Goal: Task Accomplishment & Management: Use online tool/utility

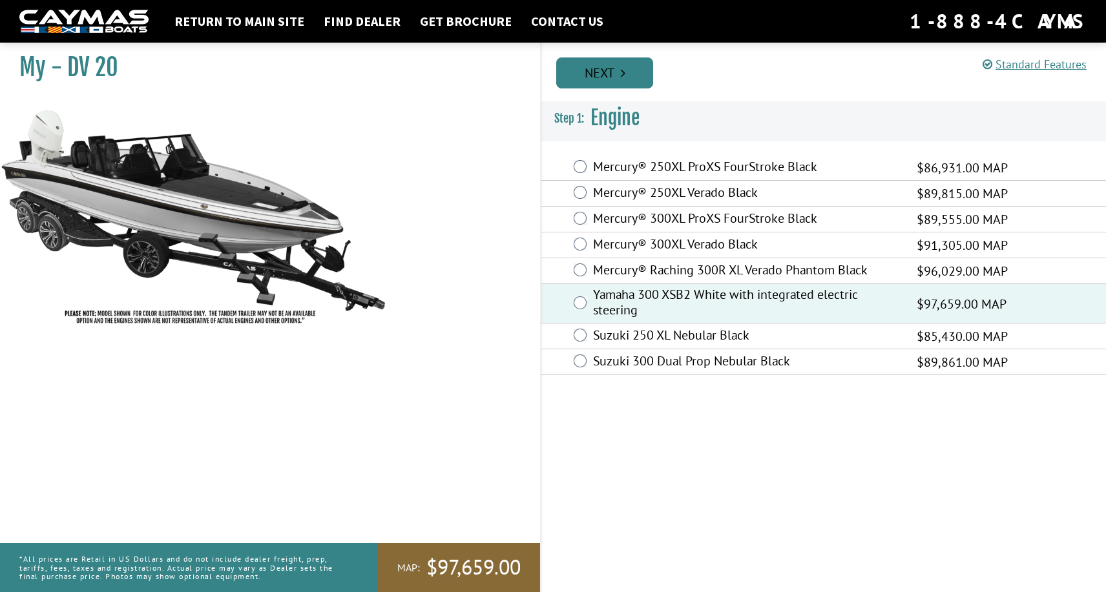
click at [605, 71] on link "Next" at bounding box center [604, 72] width 97 height 31
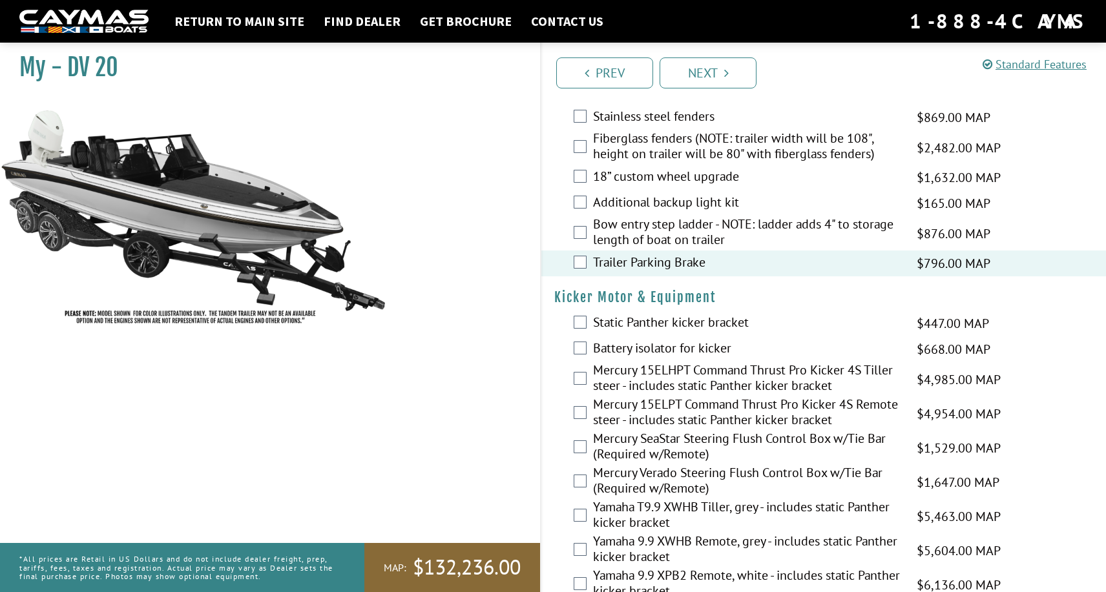
scroll to position [3040, 0]
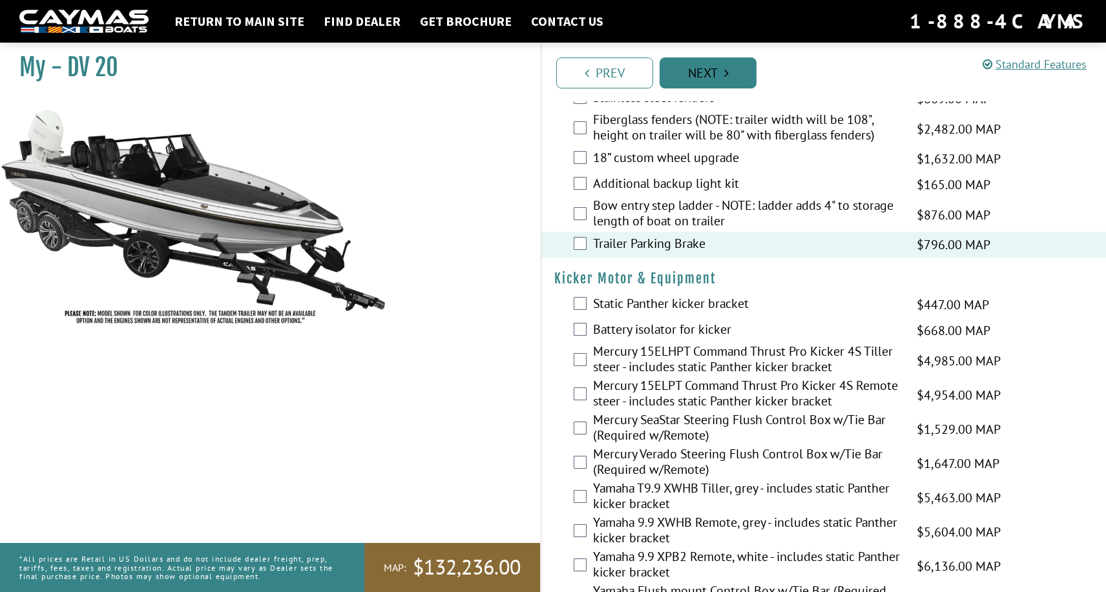
click at [708, 76] on link "Next" at bounding box center [707, 72] width 97 height 31
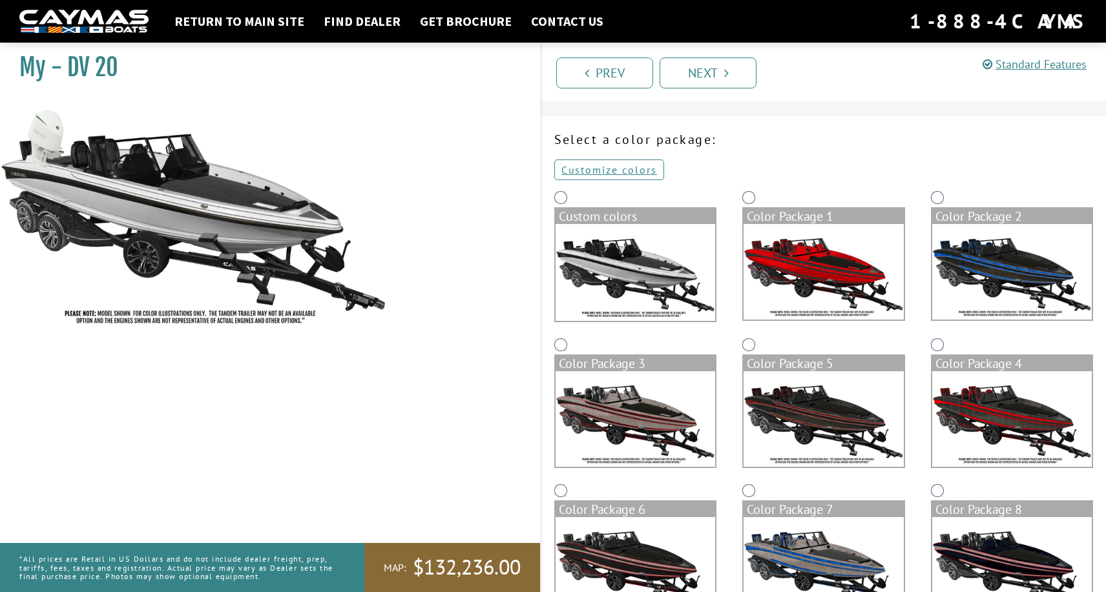
scroll to position [0, 0]
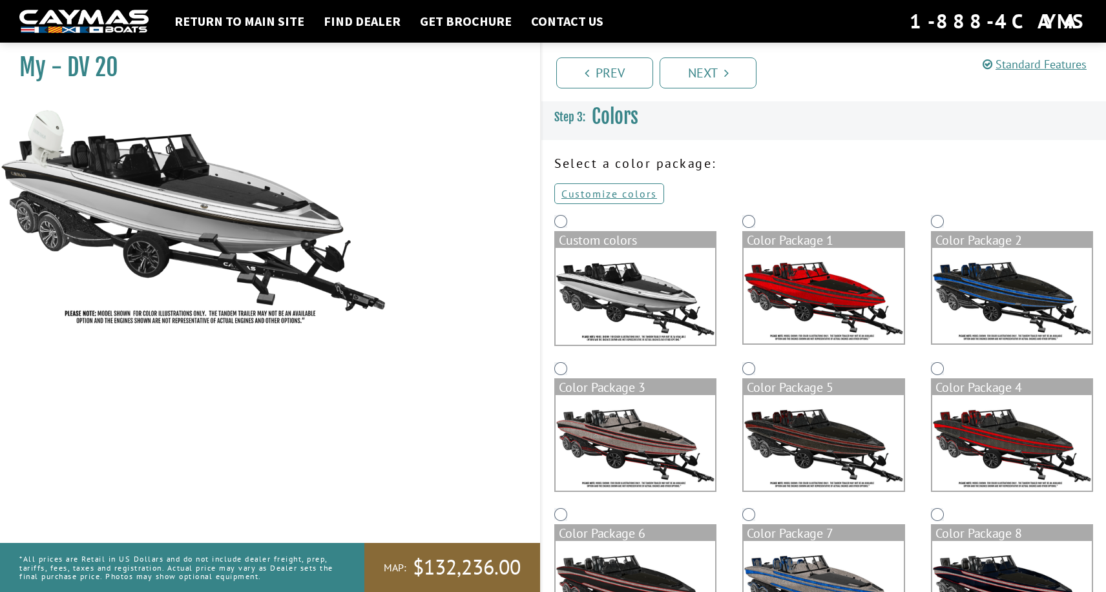
click at [604, 240] on div "Custom colors" at bounding box center [635, 241] width 160 height 16
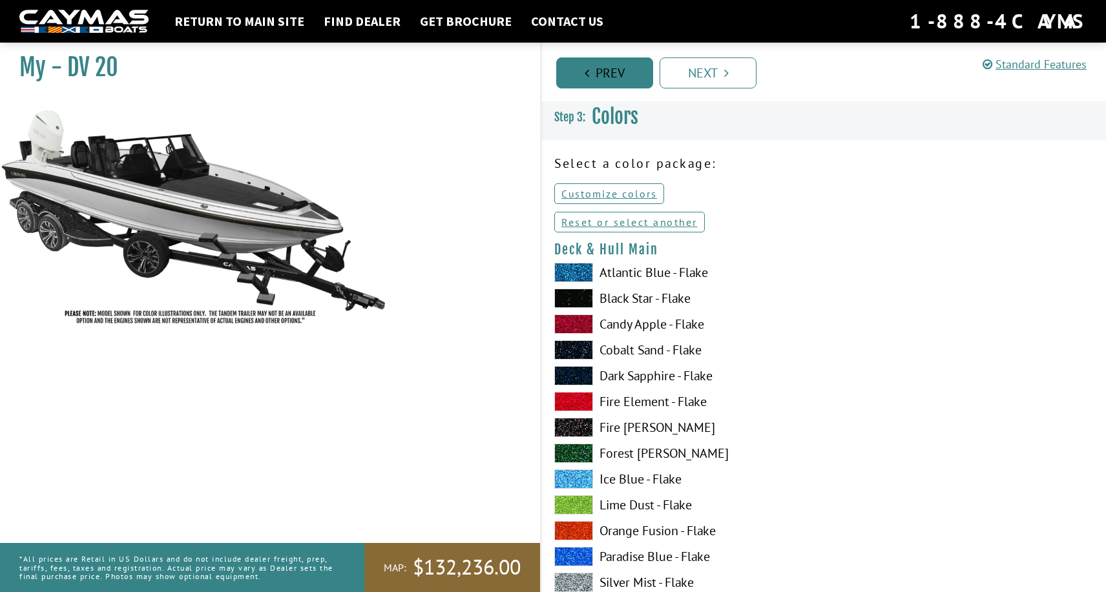
click at [601, 69] on link "Prev" at bounding box center [604, 72] width 97 height 31
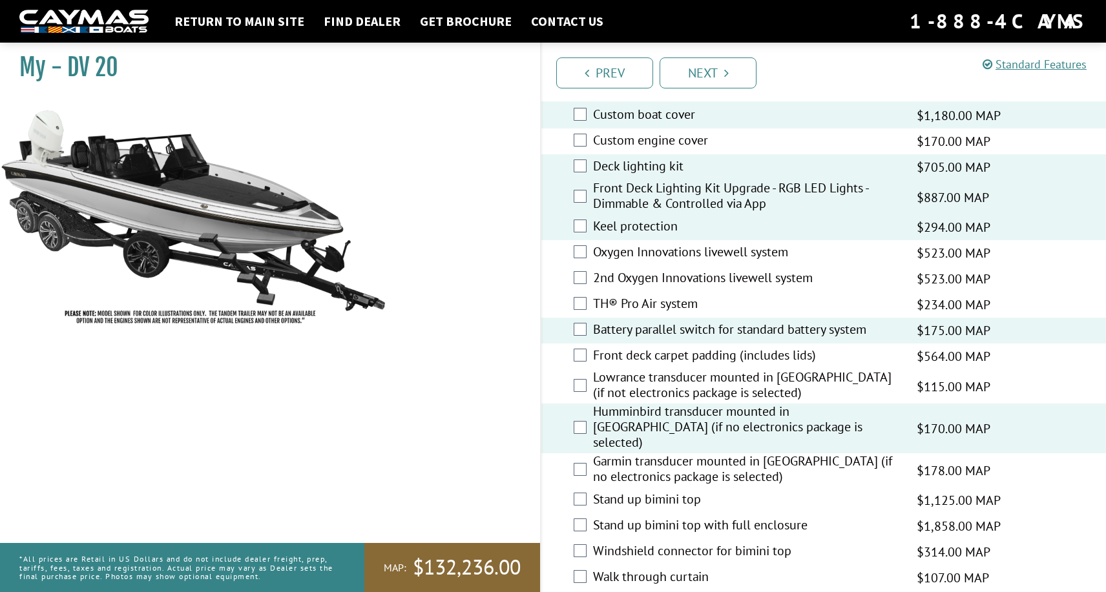
scroll to position [1688, 0]
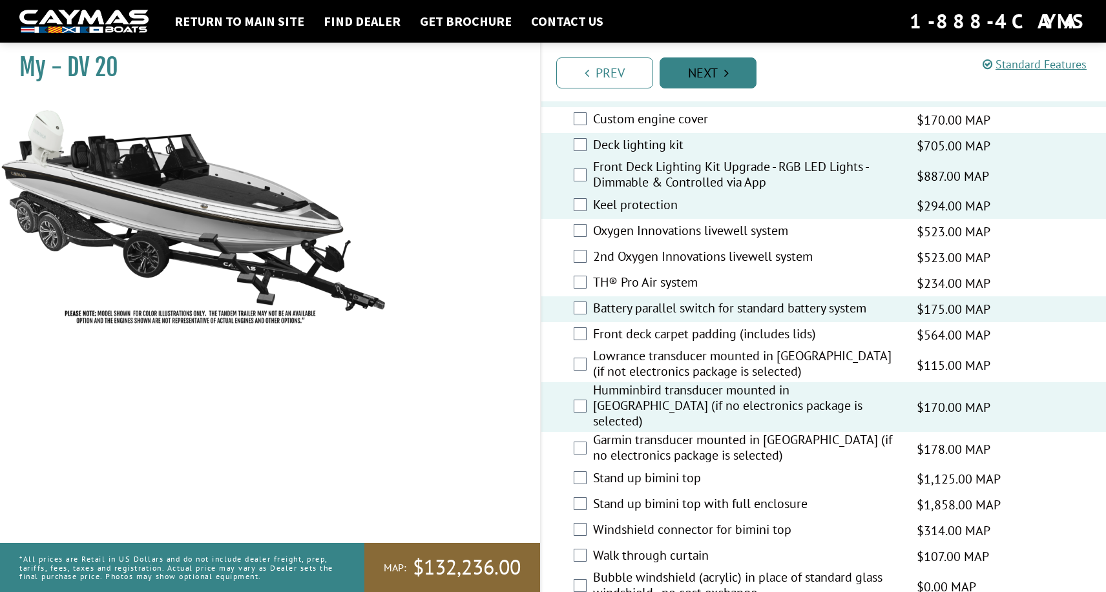
click at [714, 69] on link "Next" at bounding box center [707, 72] width 97 height 31
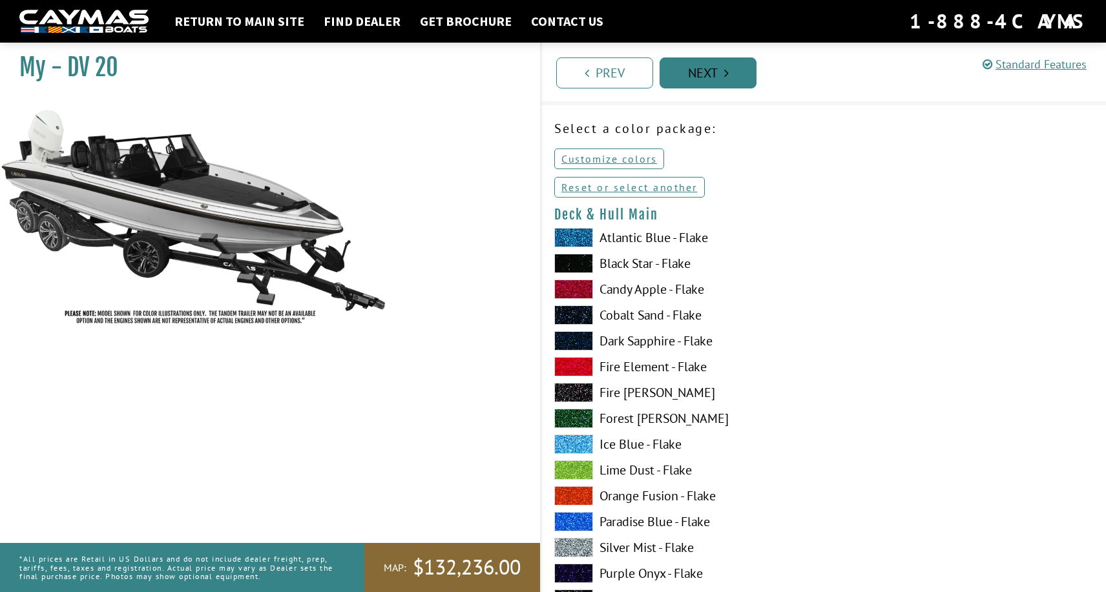
scroll to position [0, 0]
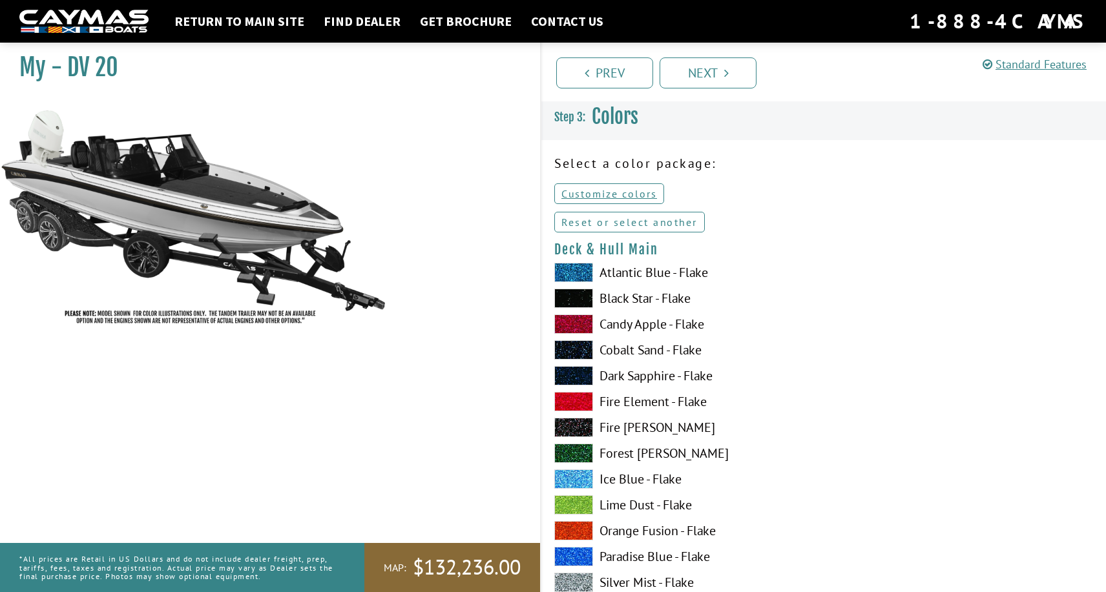
click at [656, 222] on link "Reset or select another" at bounding box center [629, 222] width 150 height 21
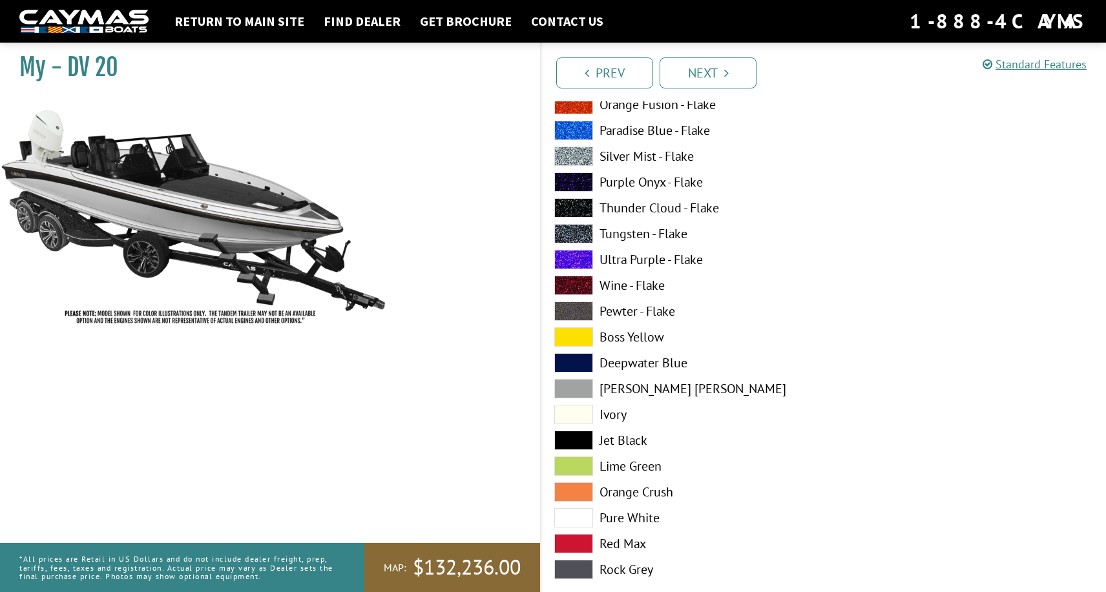
scroll to position [428, 0]
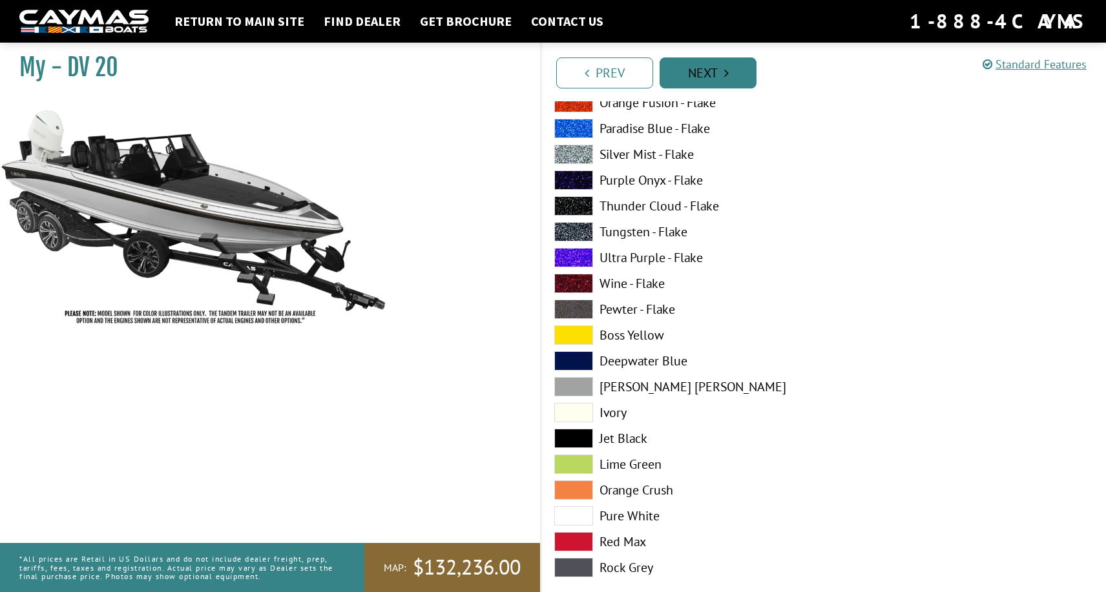
click at [713, 72] on link "Next" at bounding box center [707, 72] width 97 height 31
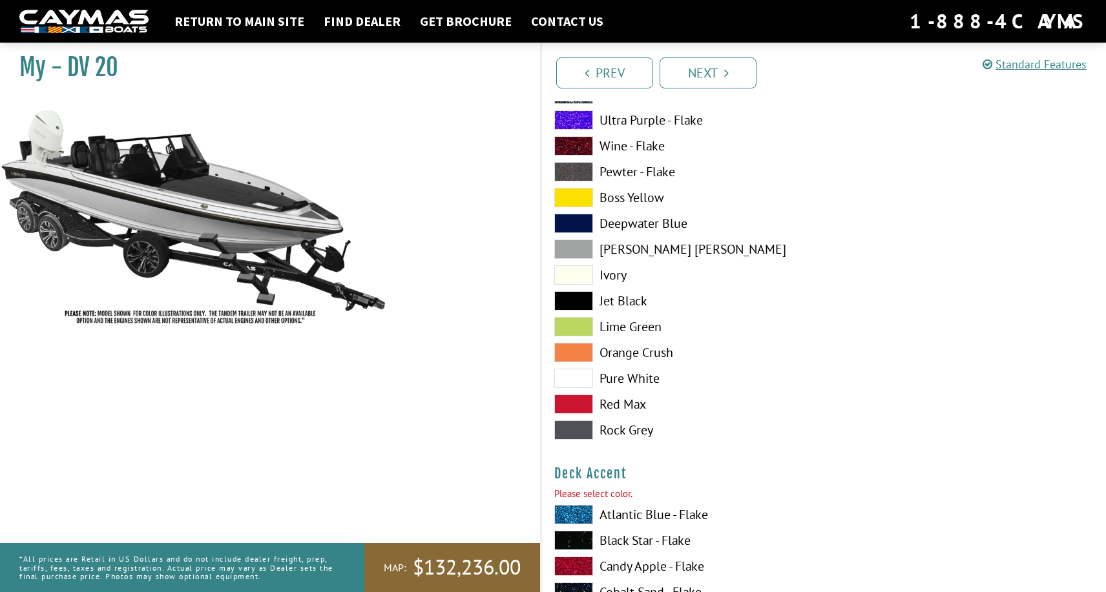
scroll to position [602, 0]
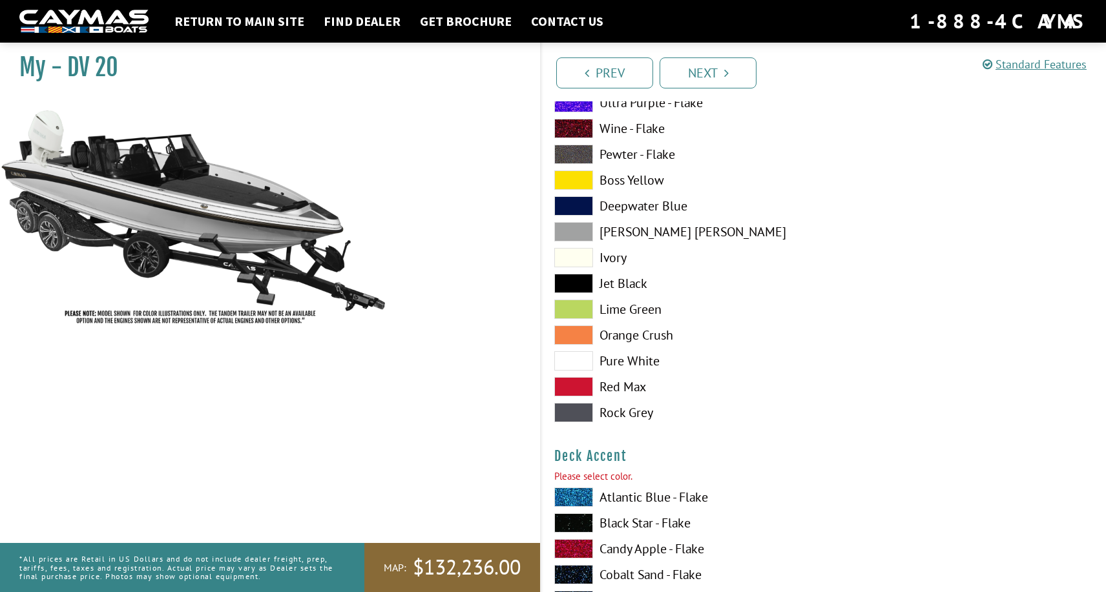
click at [576, 360] on span at bounding box center [573, 360] width 39 height 19
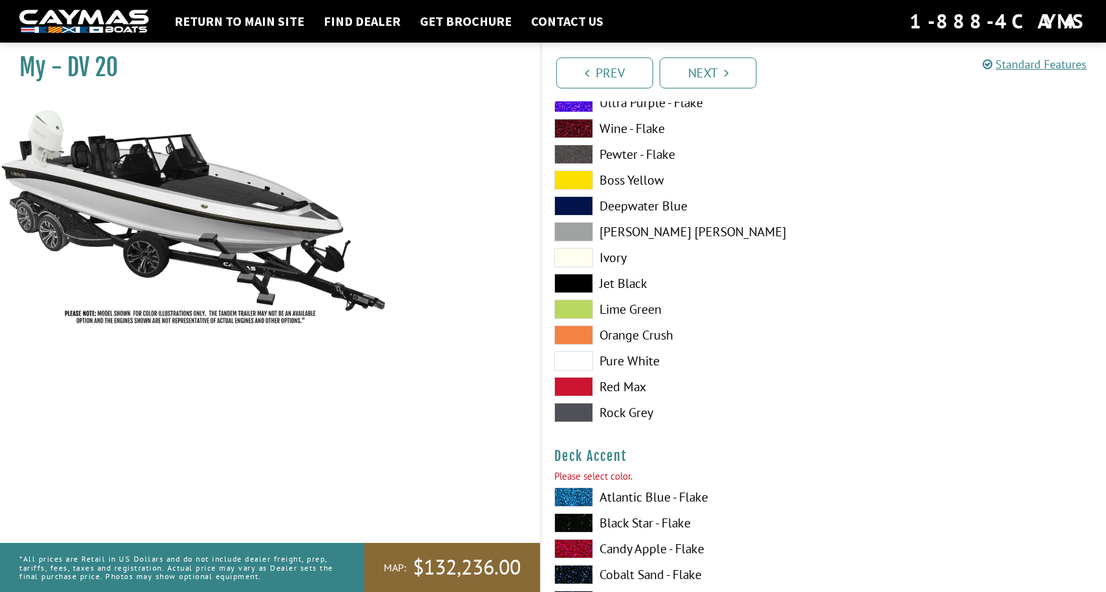
click at [579, 253] on span at bounding box center [573, 257] width 39 height 19
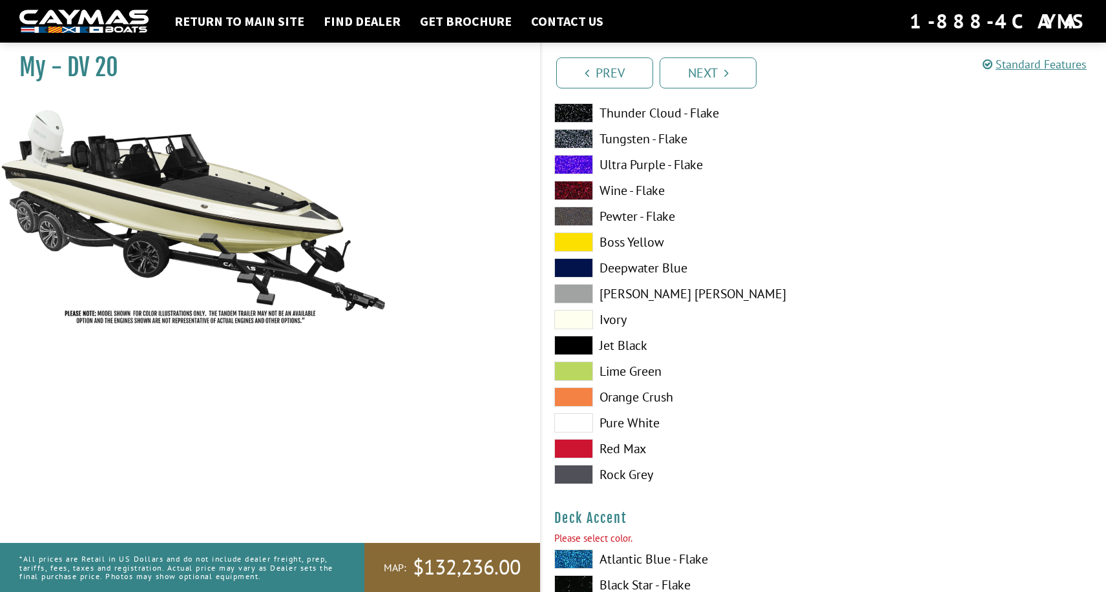
scroll to position [528, 0]
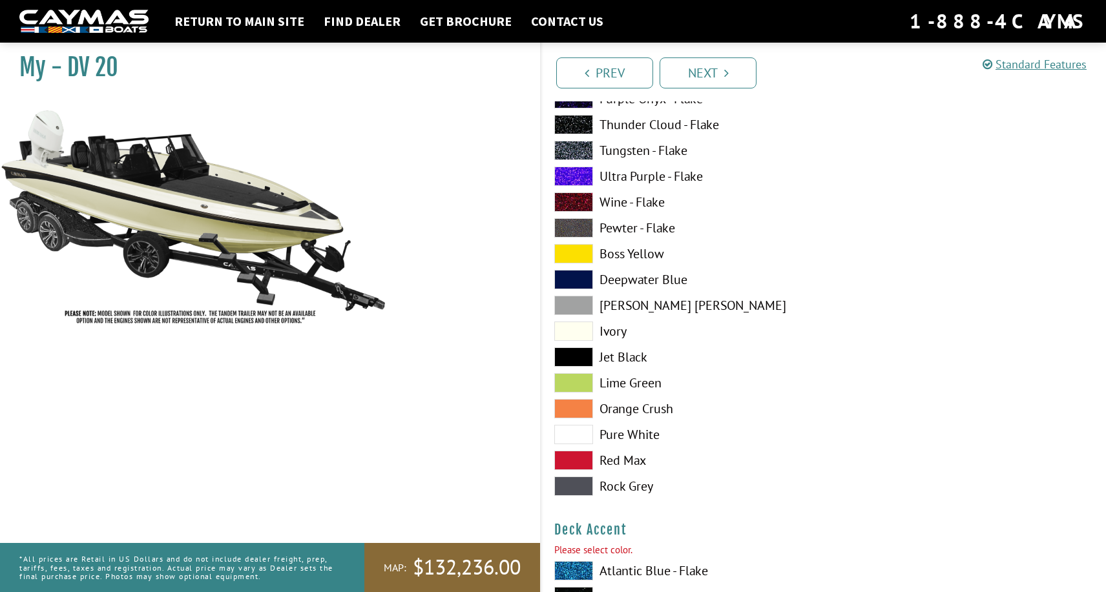
click at [575, 306] on span at bounding box center [573, 305] width 39 height 19
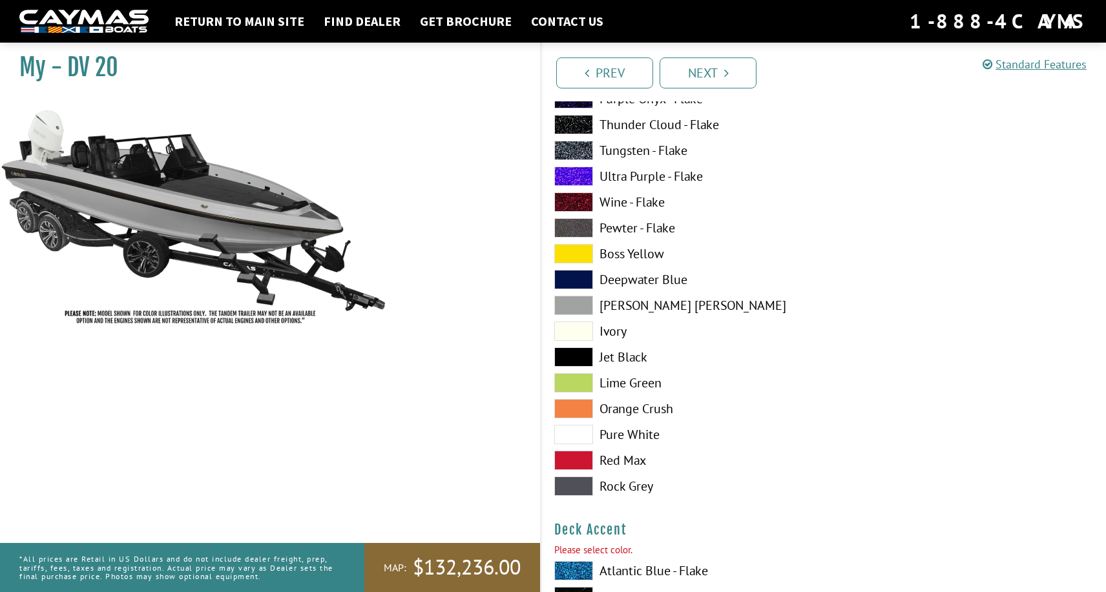
click at [575, 432] on span at bounding box center [573, 434] width 39 height 19
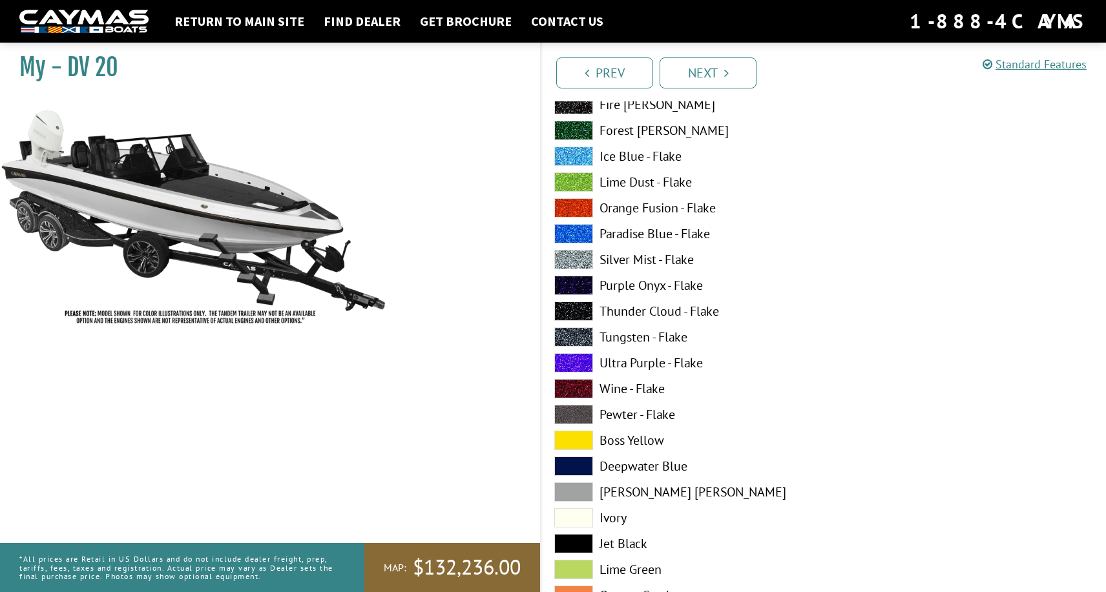
scroll to position [1167, 0]
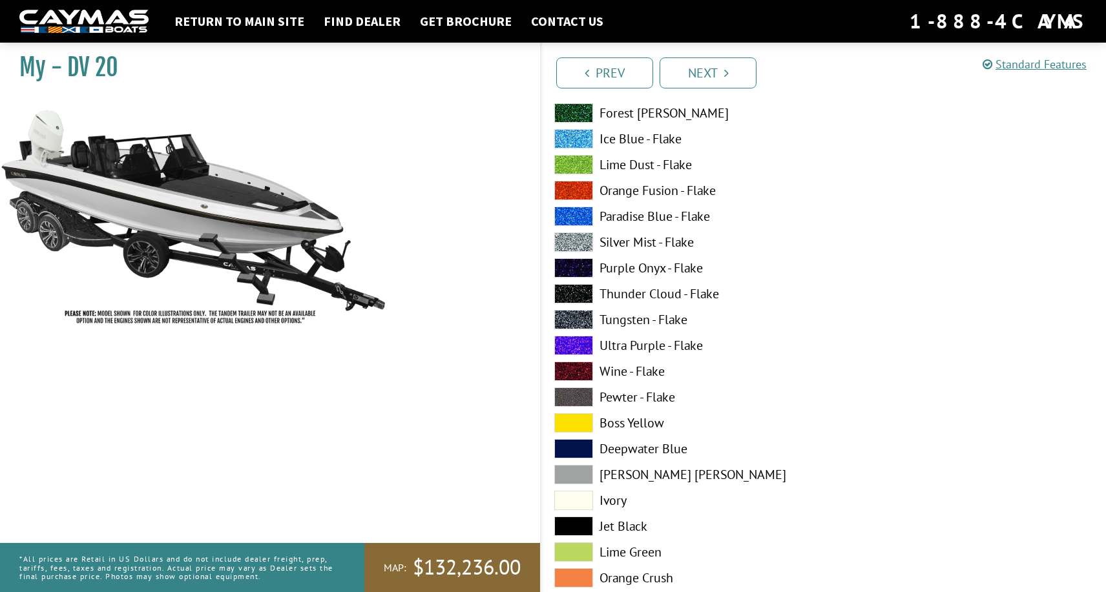
click at [573, 524] on span at bounding box center [573, 526] width 39 height 19
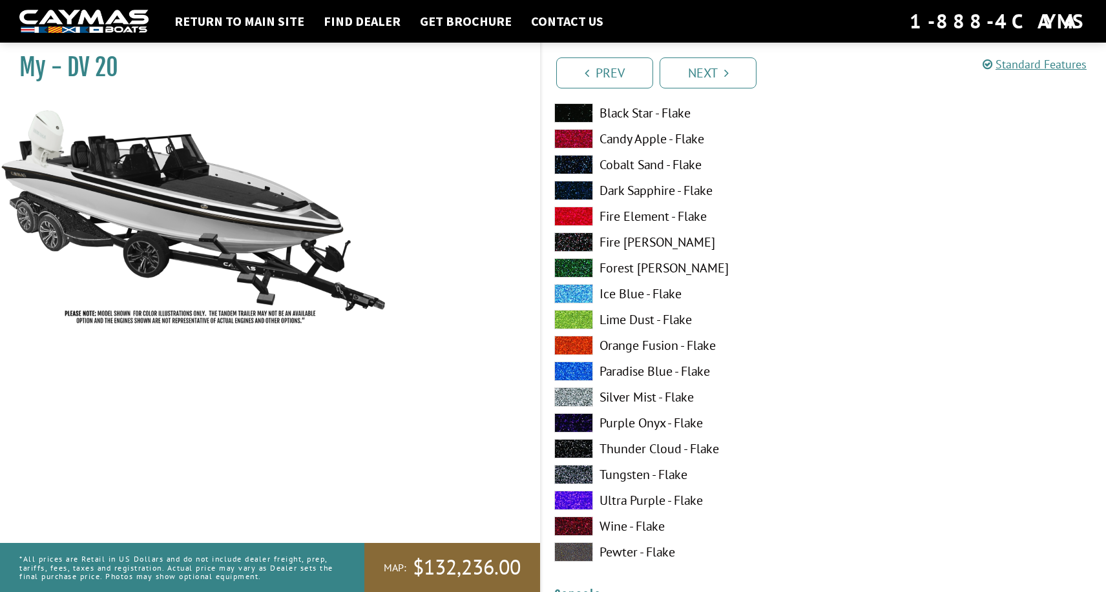
scroll to position [1827, 0]
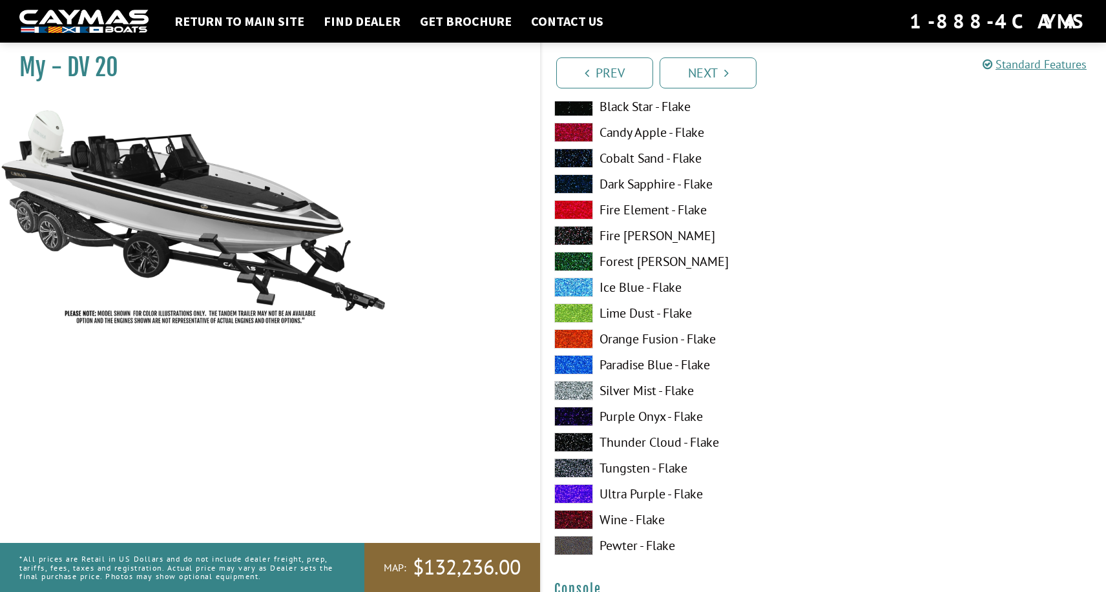
click at [586, 388] on span at bounding box center [573, 390] width 39 height 19
click at [573, 492] on span at bounding box center [573, 493] width 39 height 19
click at [583, 382] on span at bounding box center [573, 390] width 39 height 19
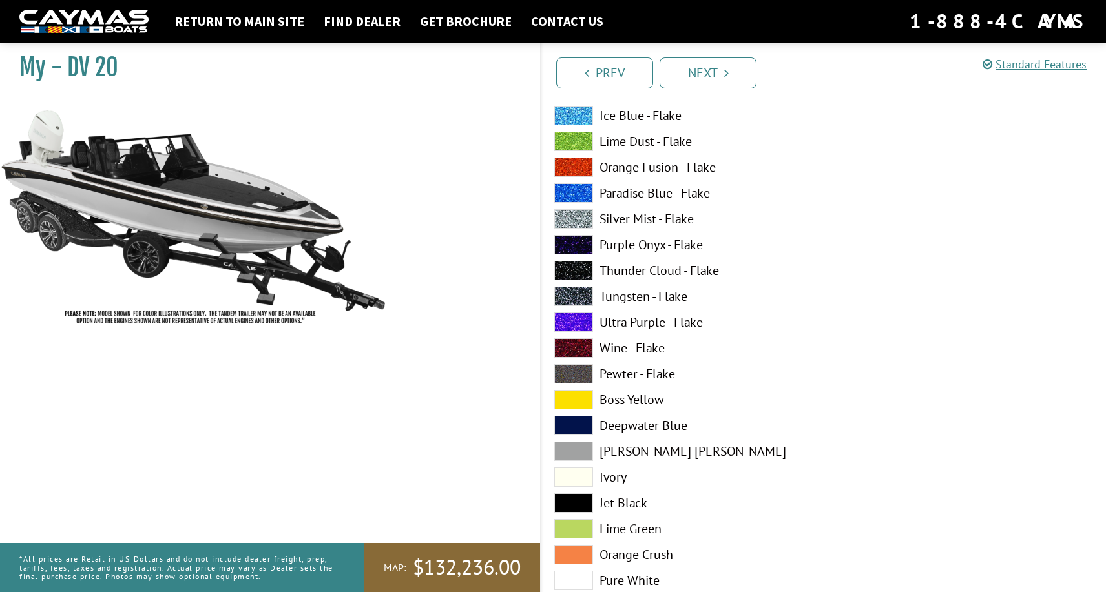
scroll to position [2550, 0]
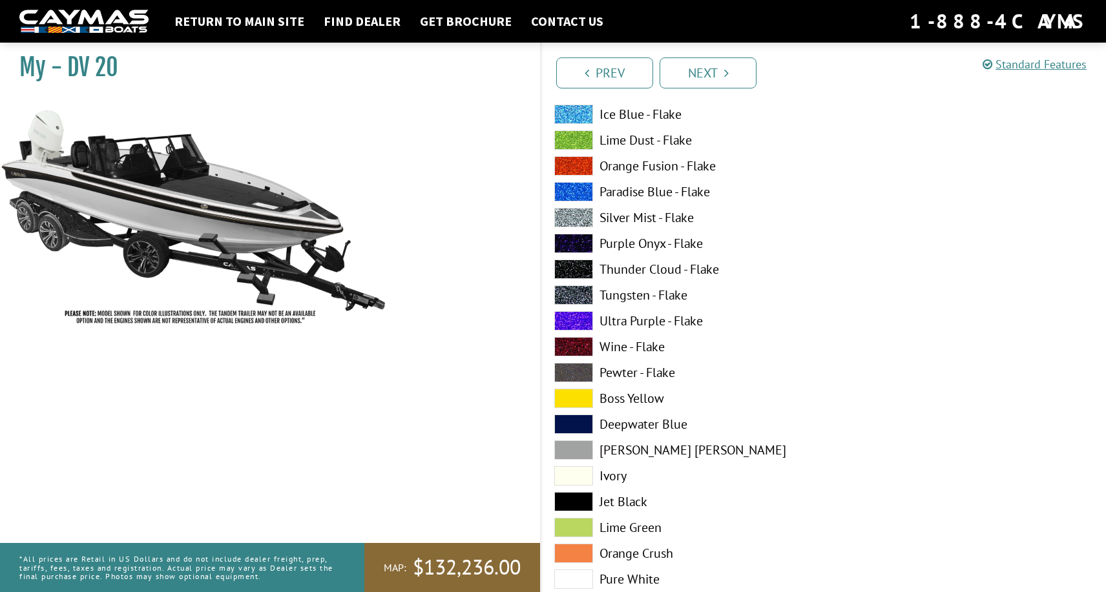
click at [575, 450] on span at bounding box center [573, 449] width 39 height 19
click at [573, 502] on span at bounding box center [573, 501] width 39 height 19
click at [574, 451] on span at bounding box center [573, 449] width 39 height 19
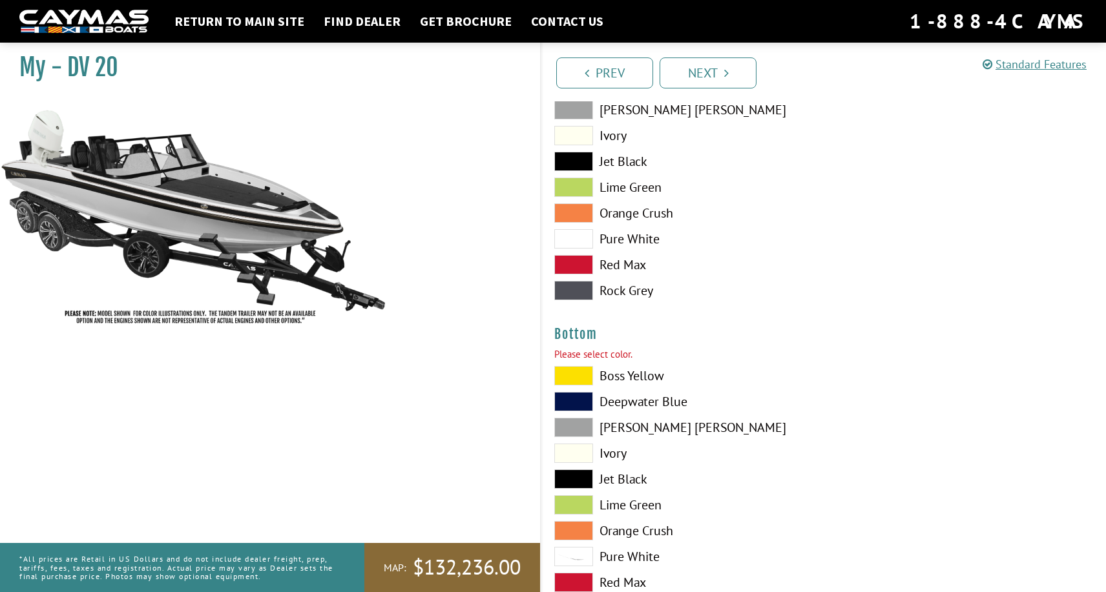
scroll to position [2892, 0]
click at [572, 475] on span at bounding box center [573, 477] width 39 height 19
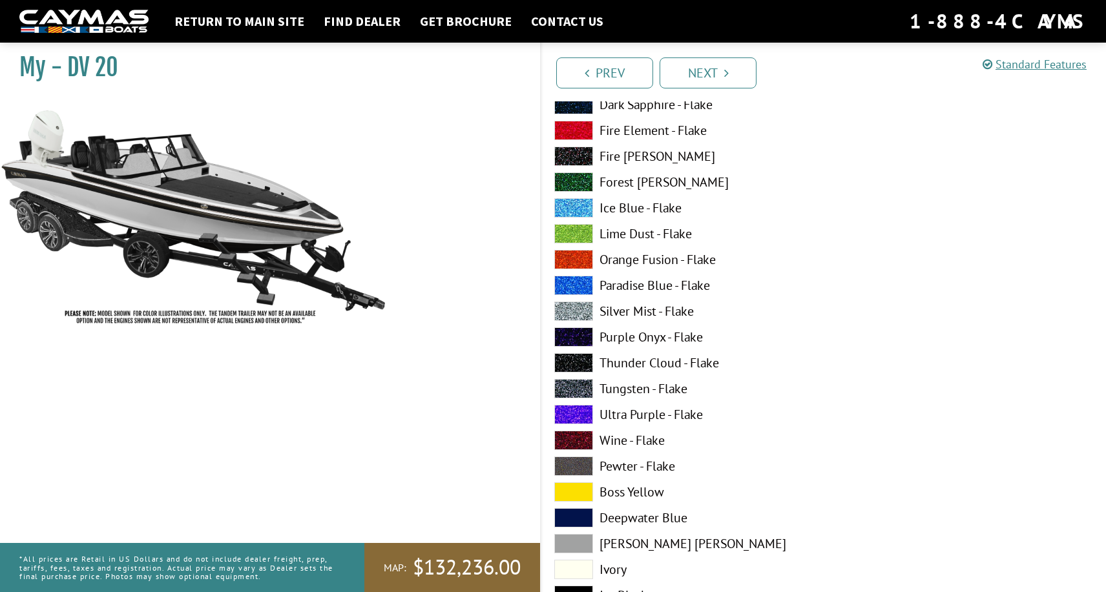
scroll to position [3583, 0]
click at [569, 541] on span at bounding box center [573, 542] width 39 height 19
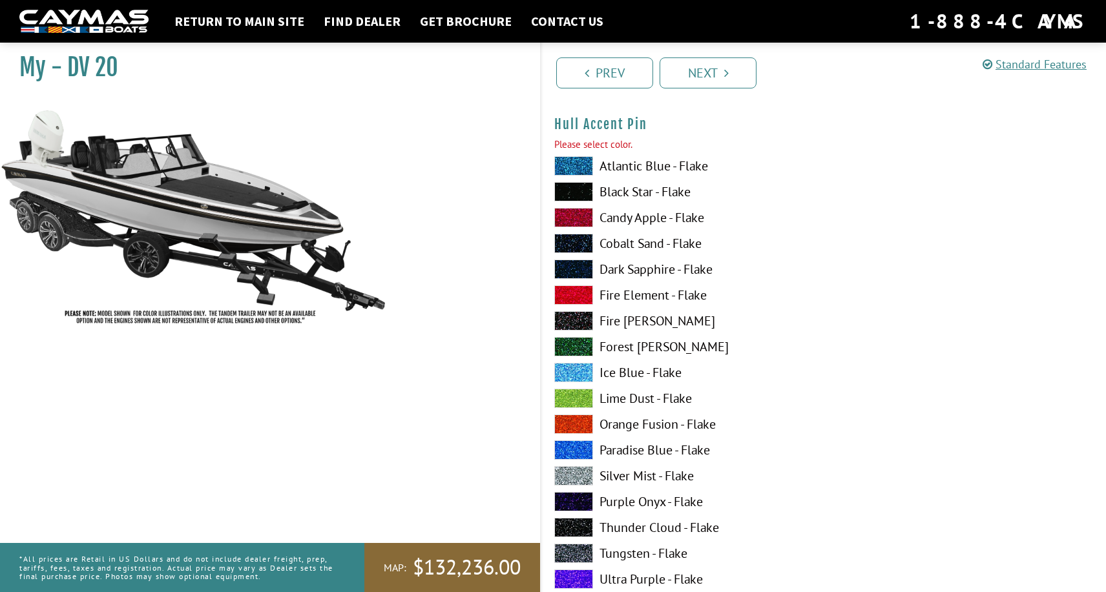
scroll to position [4235, 0]
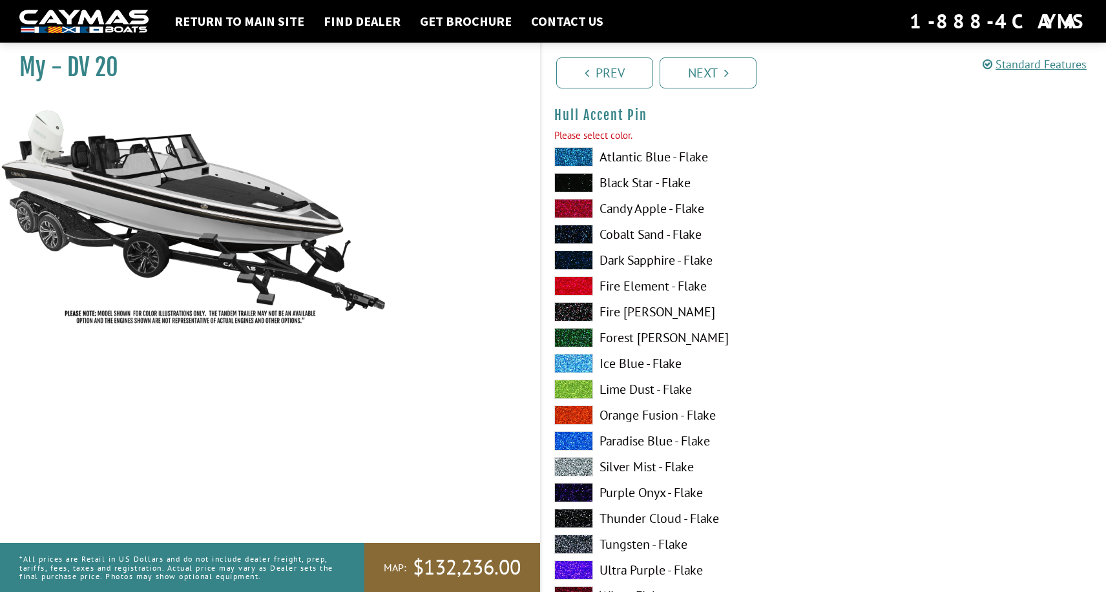
click at [581, 462] on span at bounding box center [573, 466] width 39 height 19
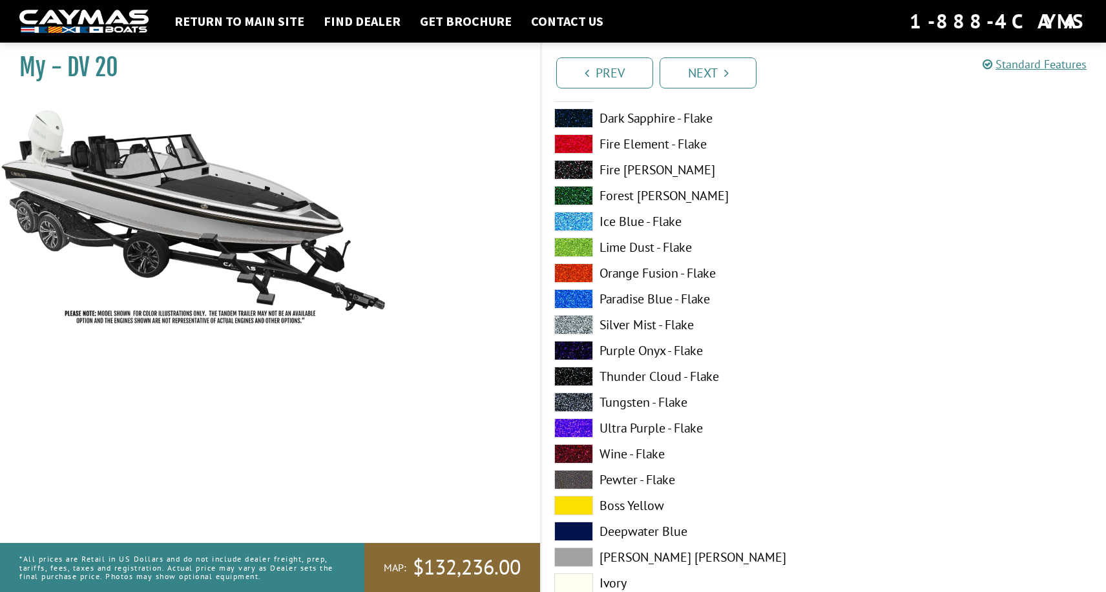
scroll to position [4940, 0]
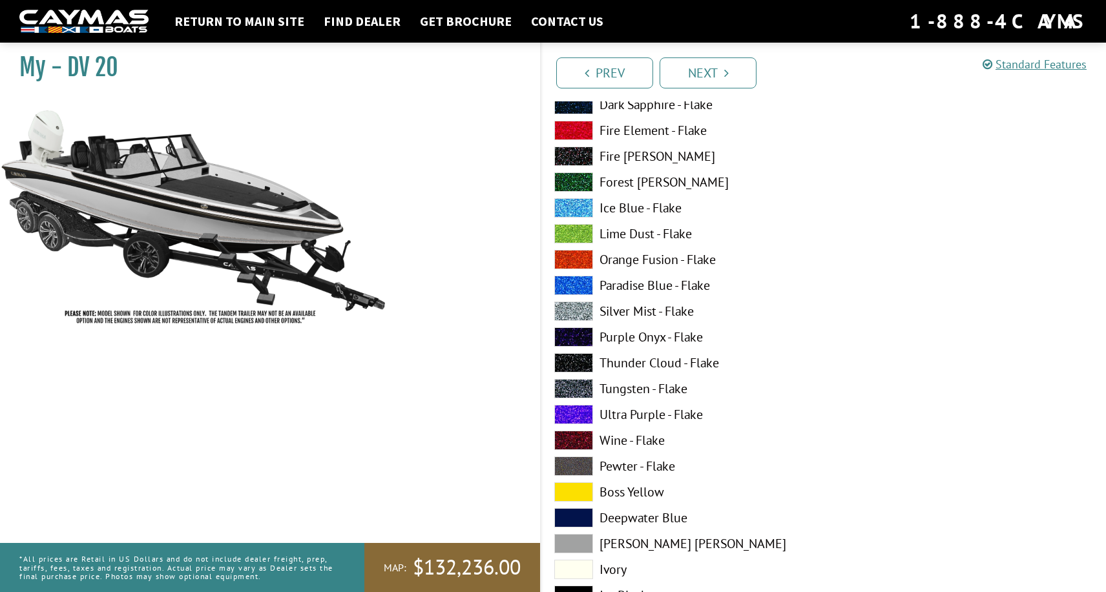
click at [567, 540] on span at bounding box center [573, 543] width 39 height 19
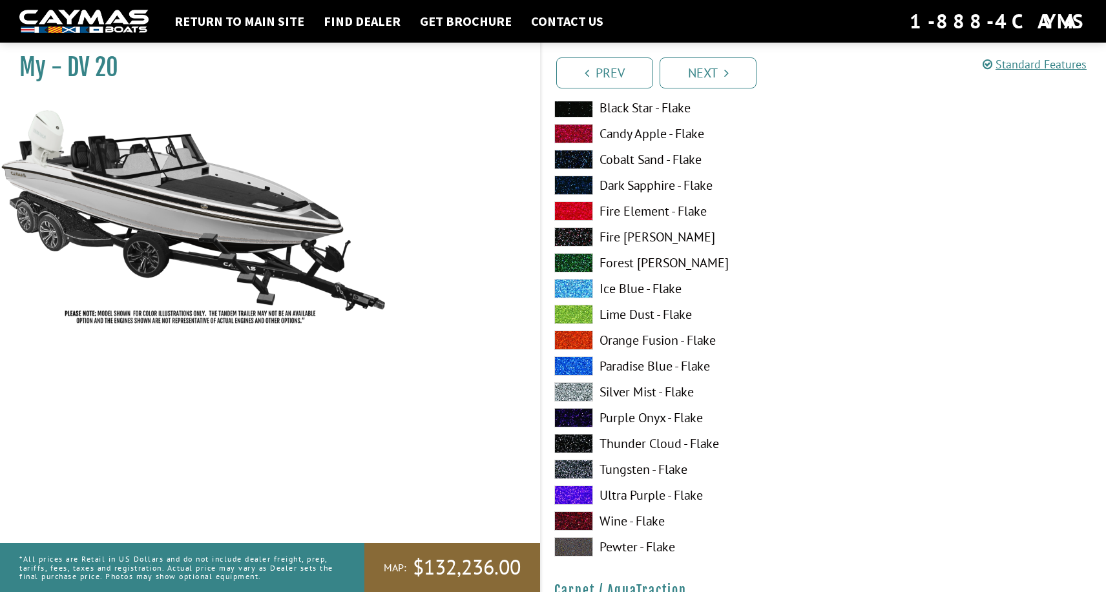
scroll to position [5669, 0]
click at [618, 311] on label "Lime Dust - Flake" at bounding box center [682, 313] width 256 height 19
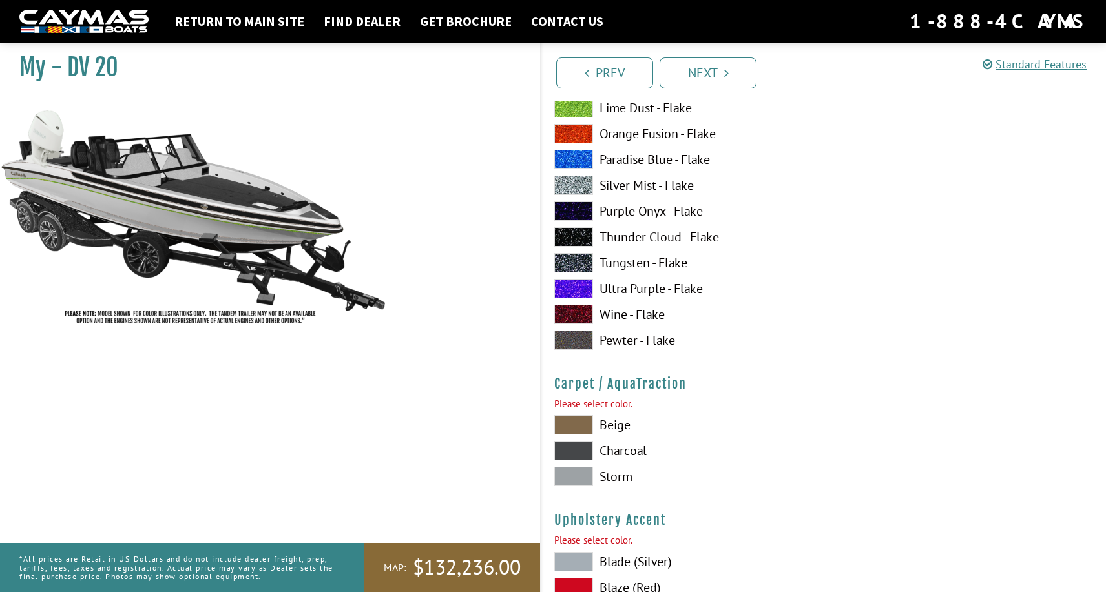
scroll to position [5915, 0]
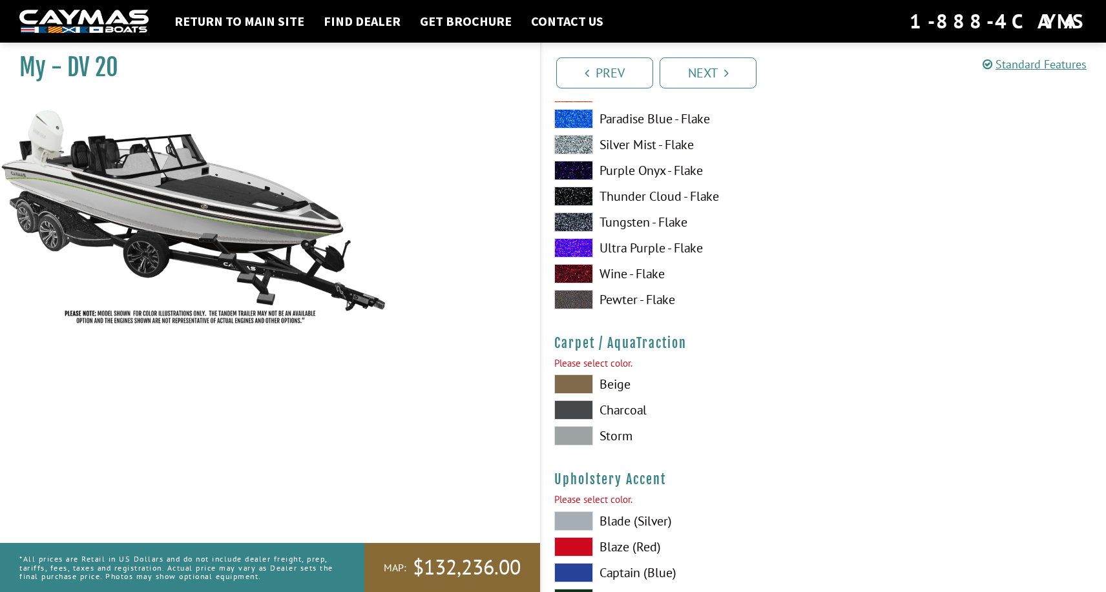
click at [584, 431] on span at bounding box center [573, 435] width 39 height 19
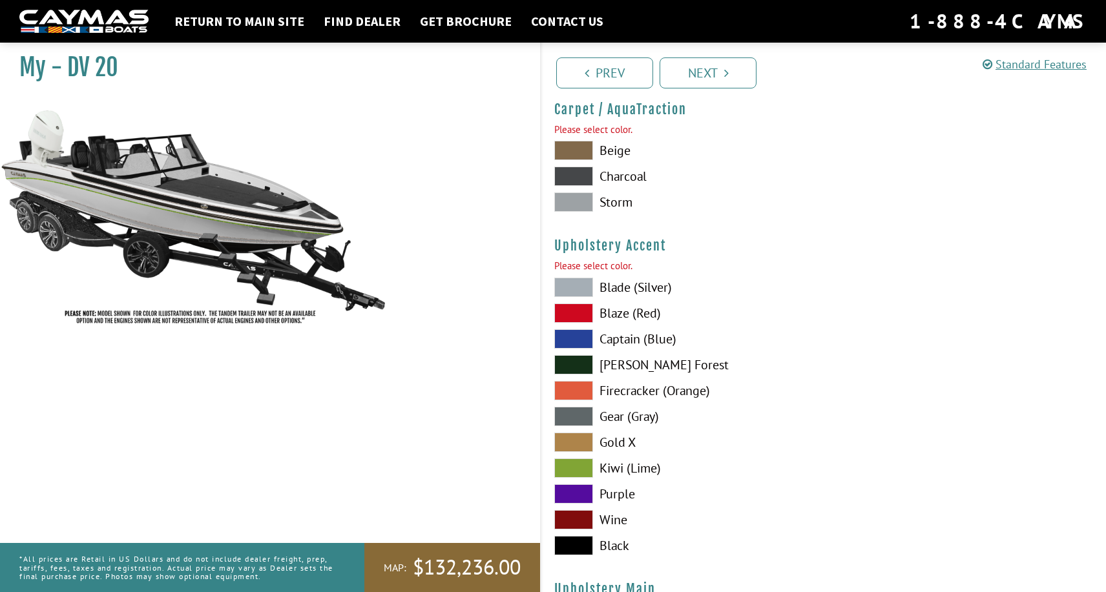
scroll to position [6154, 0]
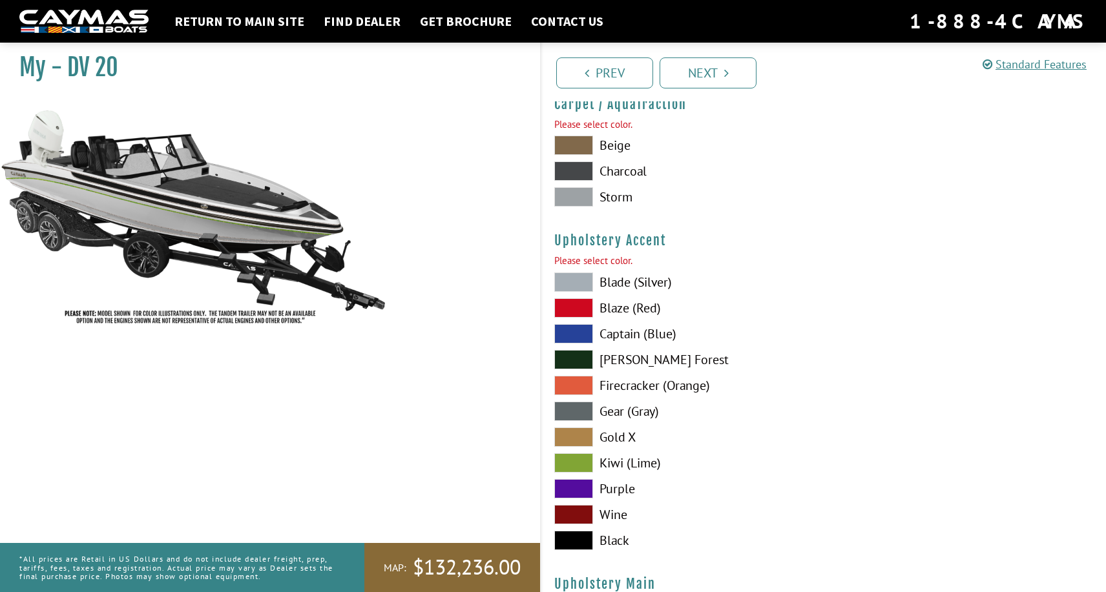
click at [611, 278] on label "Blade (Silver)" at bounding box center [682, 282] width 256 height 19
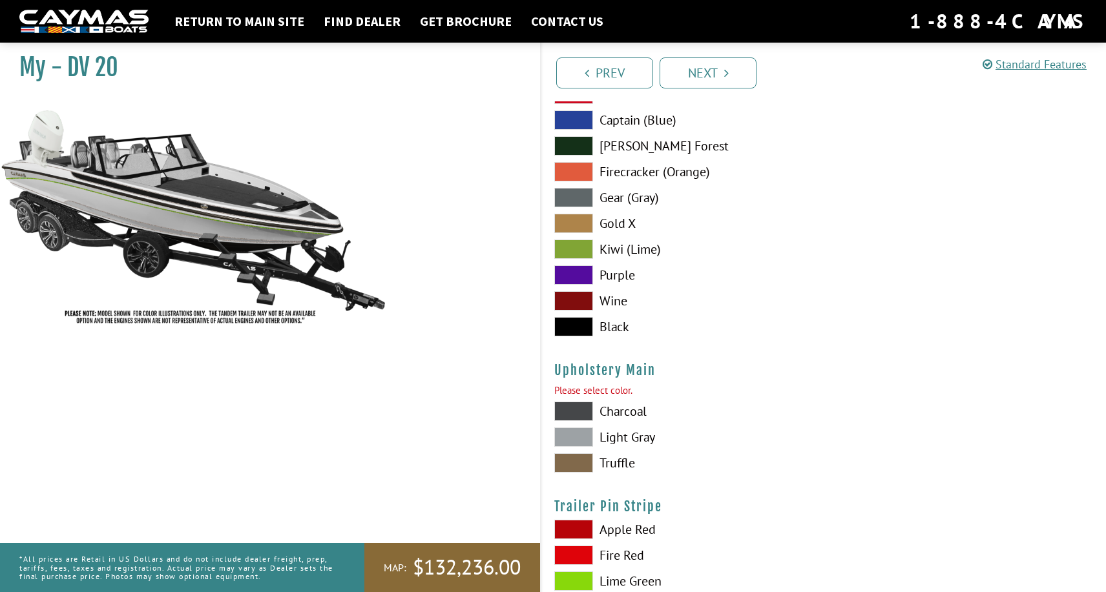
scroll to position [6401, 0]
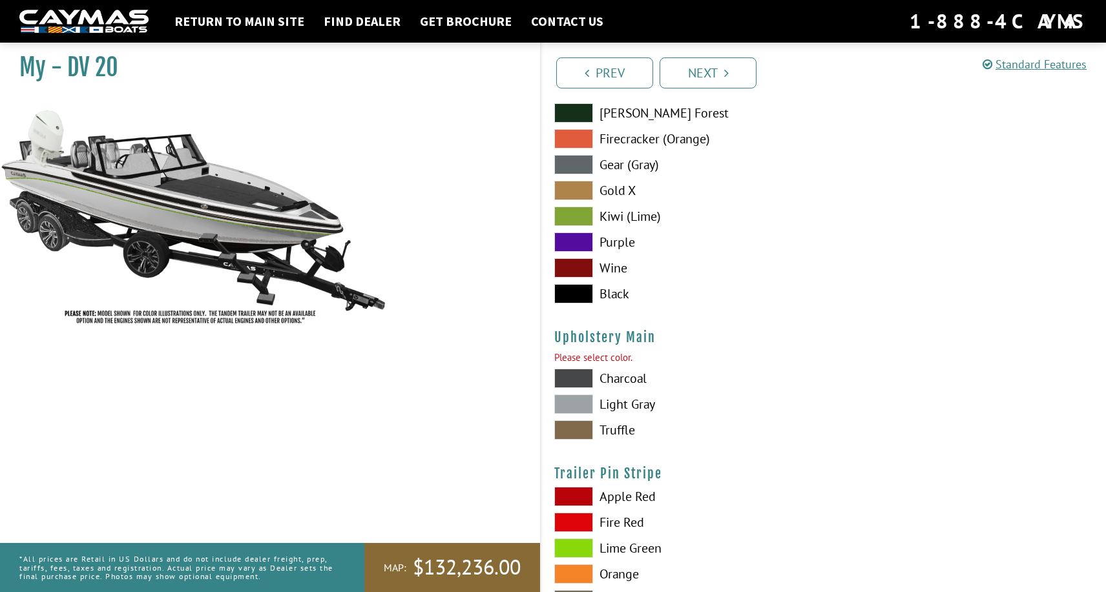
click at [579, 398] on span at bounding box center [573, 404] width 39 height 19
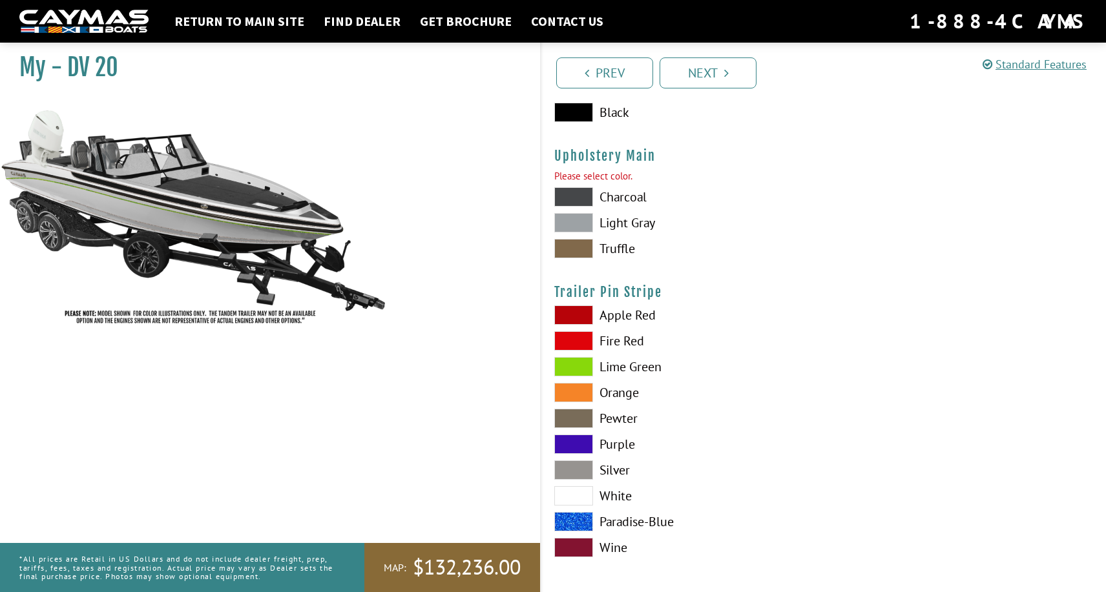
scroll to position [6582, 0]
click at [582, 360] on span at bounding box center [573, 367] width 39 height 19
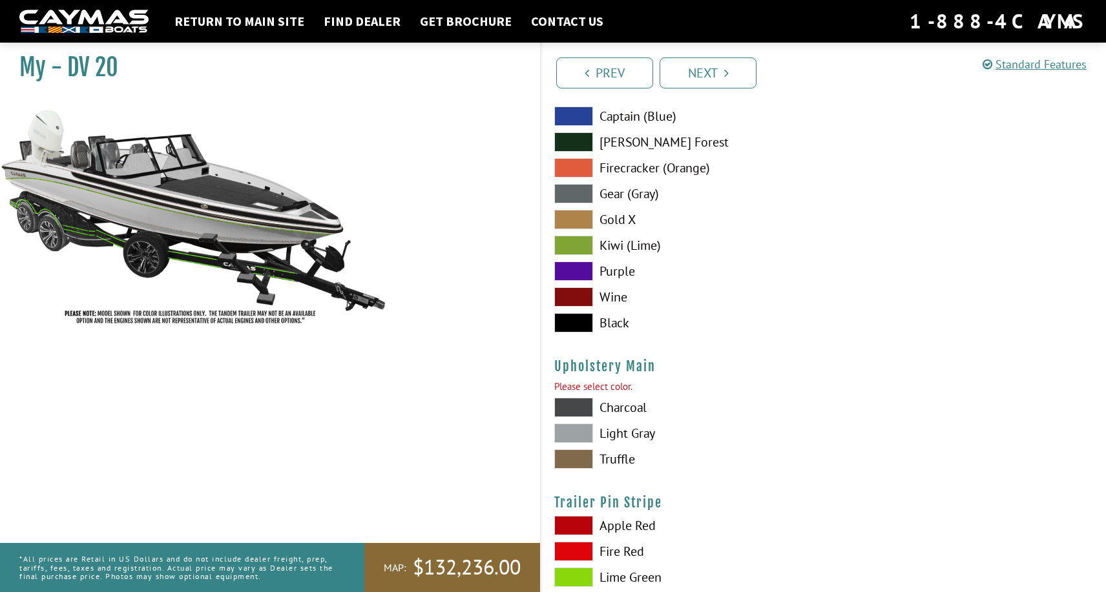
scroll to position [6372, 0]
click at [716, 71] on link "Next" at bounding box center [707, 72] width 97 height 31
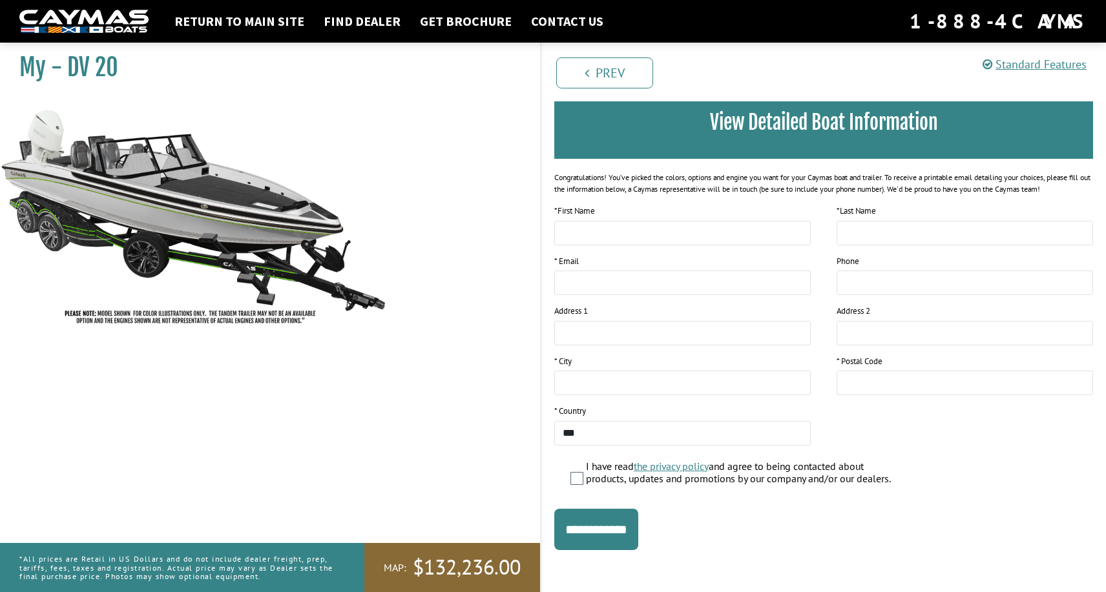
scroll to position [0, 0]
